Goal: Navigation & Orientation: Find specific page/section

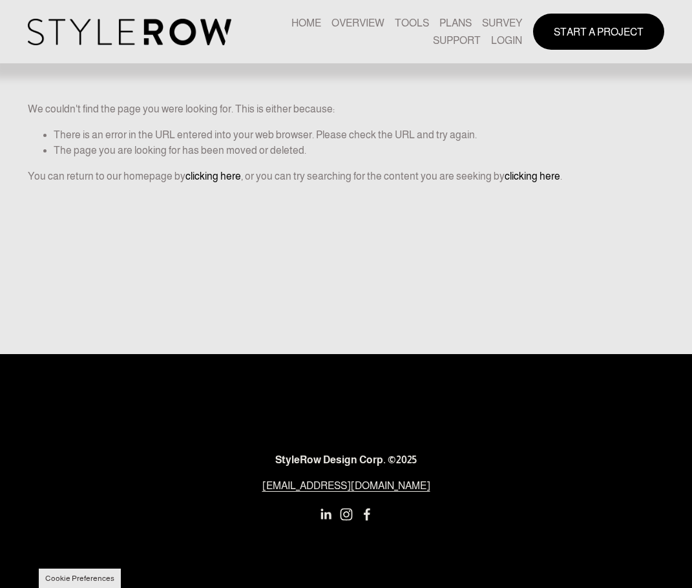
click at [510, 44] on link "LOGIN" at bounding box center [506, 40] width 31 height 17
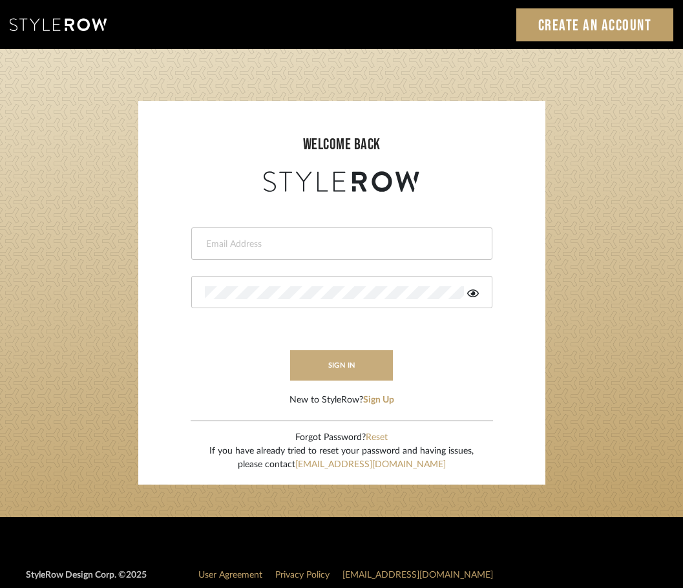
type input "[EMAIL_ADDRESS][DOMAIN_NAME]"
click at [299, 361] on button "sign in" at bounding box center [341, 365] width 103 height 30
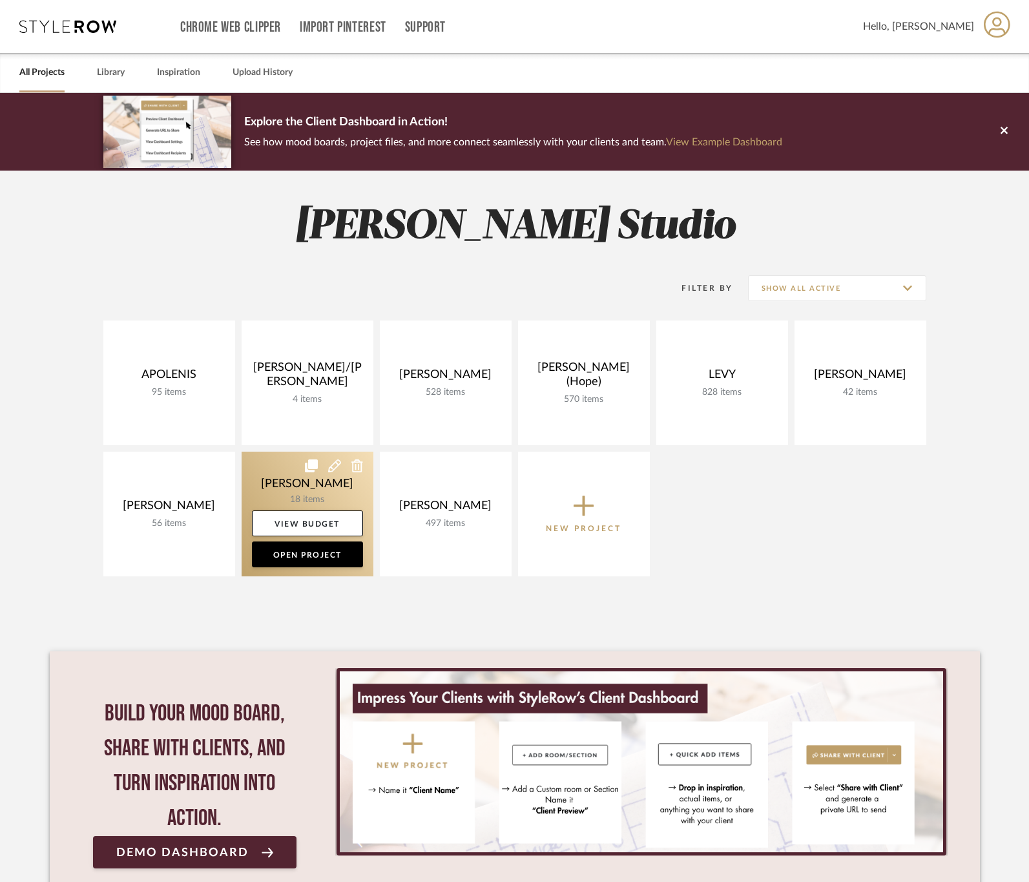
click at [260, 483] on link at bounding box center [308, 514] width 132 height 125
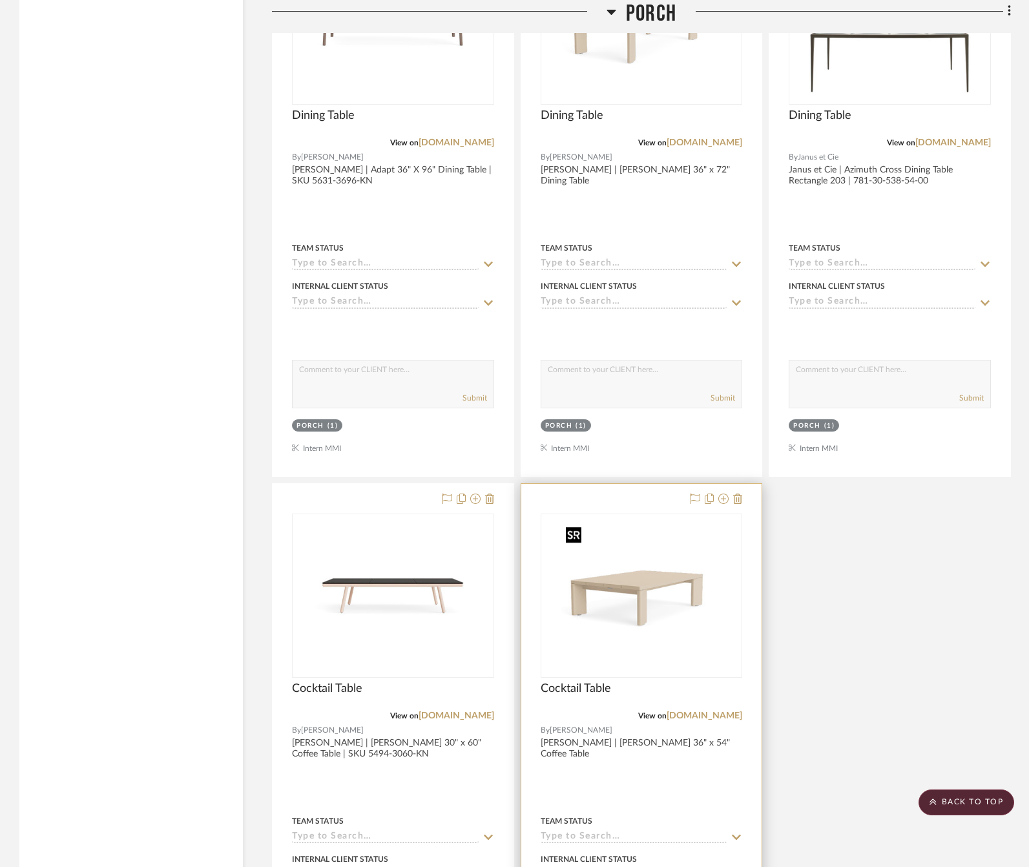
scroll to position [1974, 0]
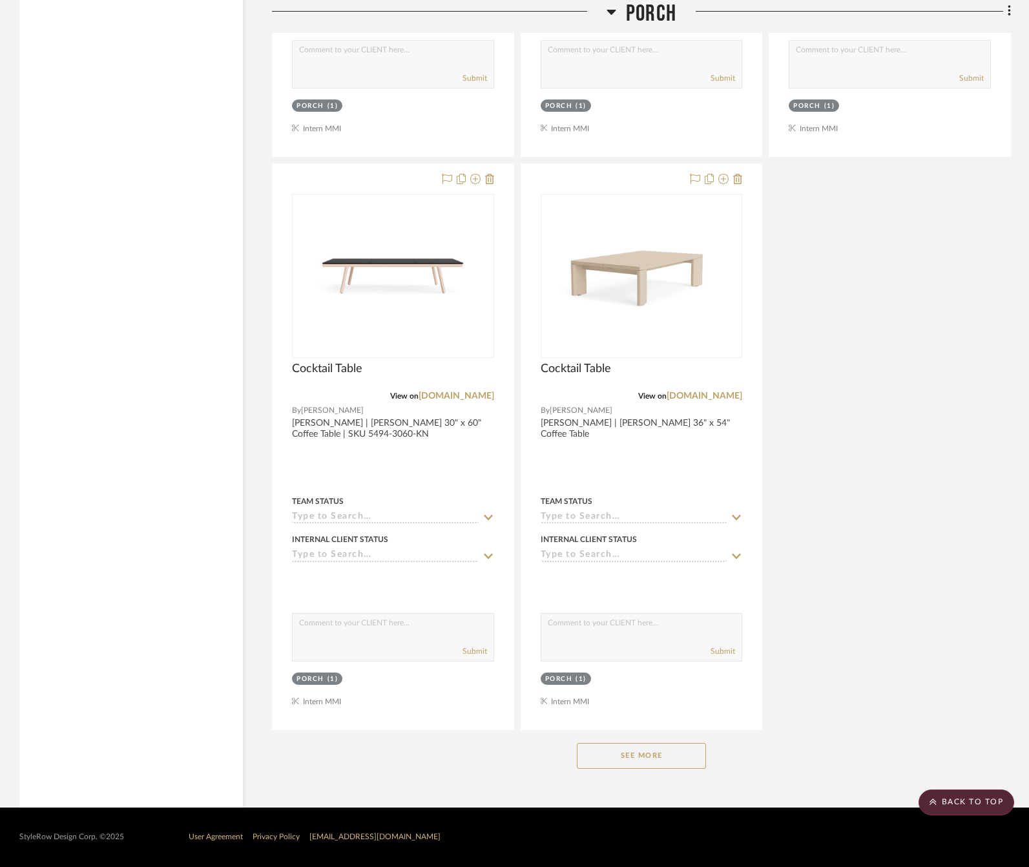
click at [629, 753] on button "See More" at bounding box center [641, 756] width 129 height 26
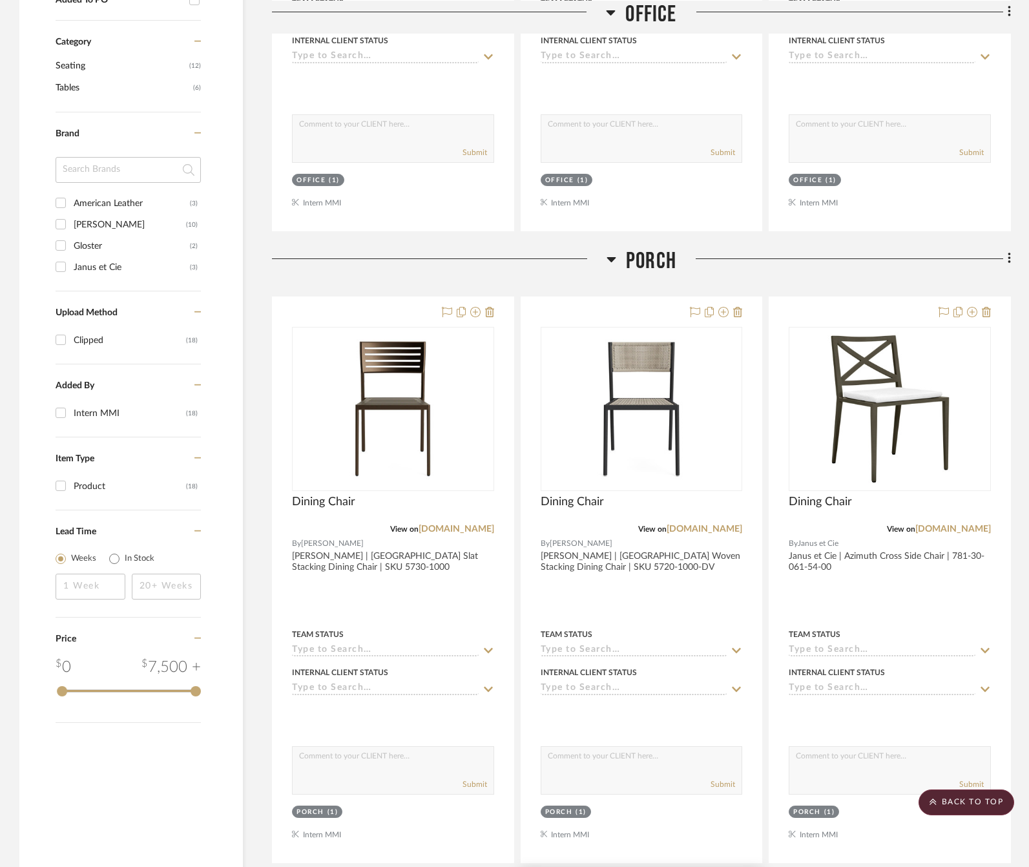
scroll to position [605, 0]
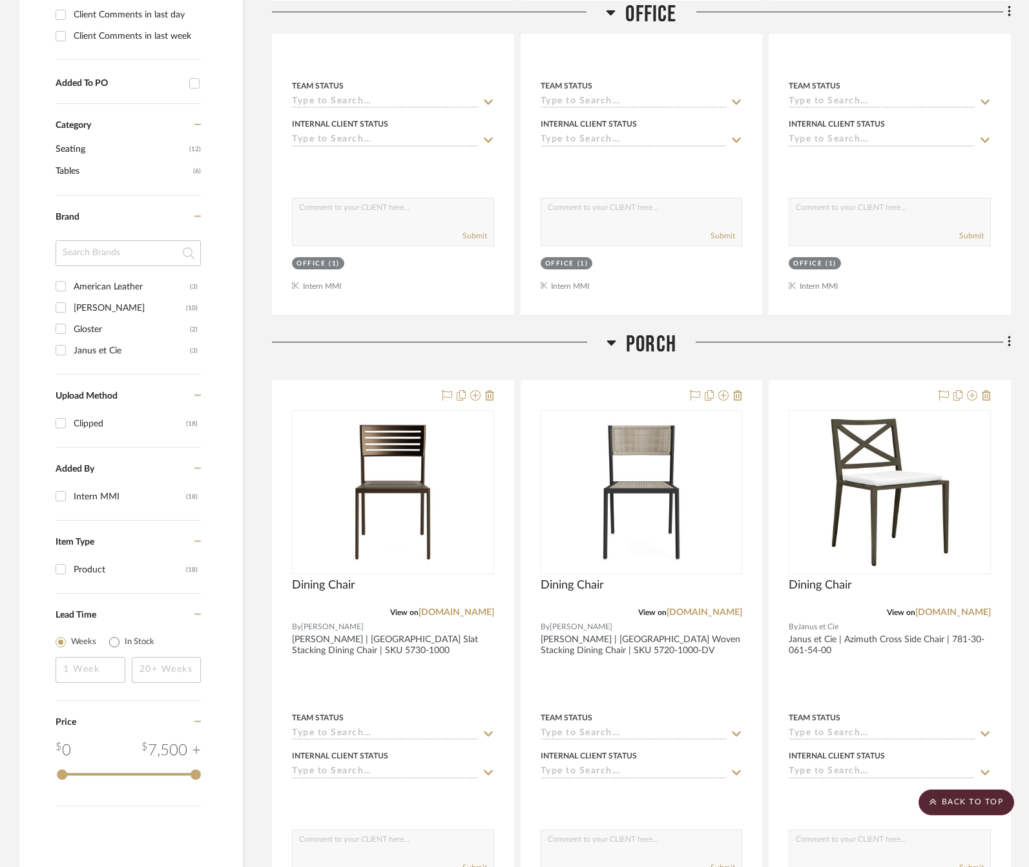
click at [661, 12] on span "Office" at bounding box center [650, 14] width 51 height 28
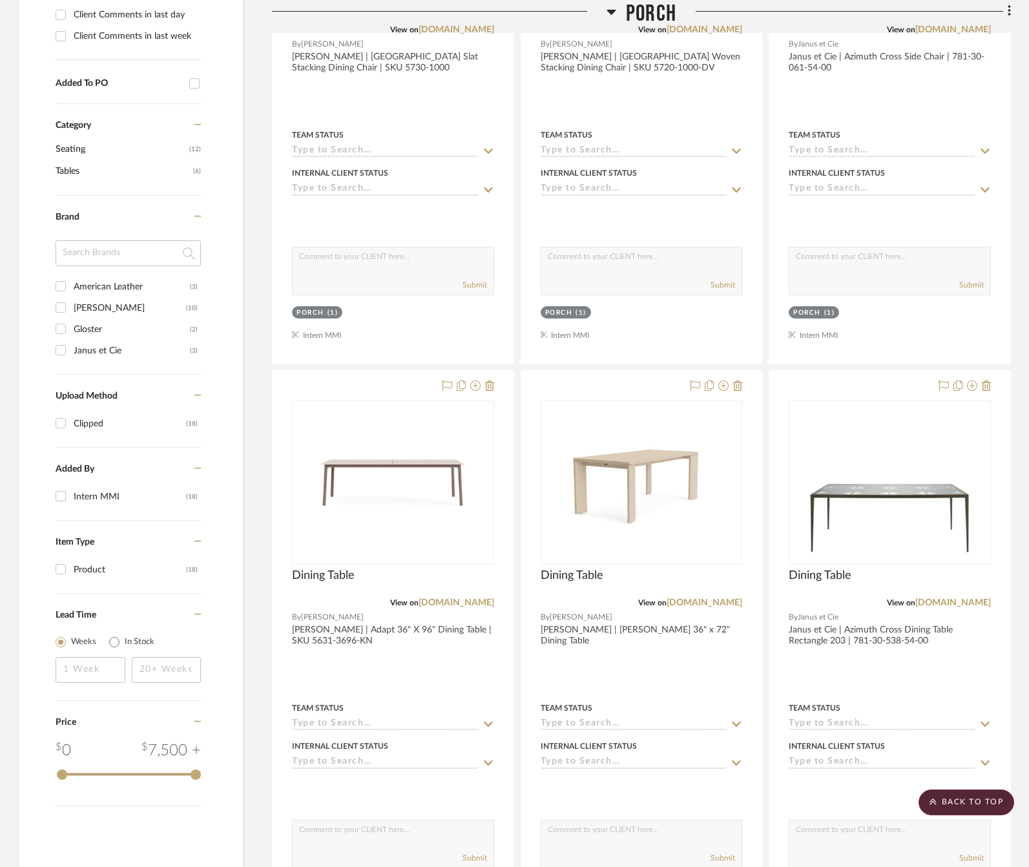
click at [646, 14] on span "Porch" at bounding box center [651, 14] width 50 height 28
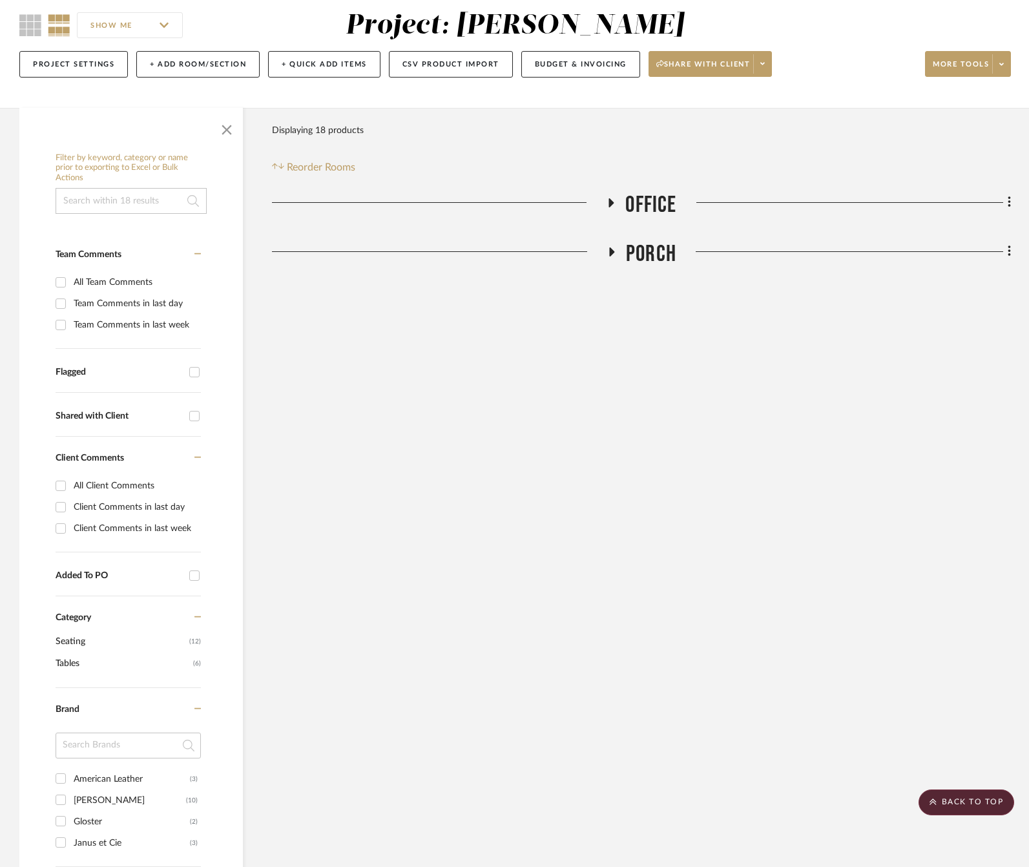
scroll to position [0, 0]
